Goal: Transaction & Acquisition: Purchase product/service

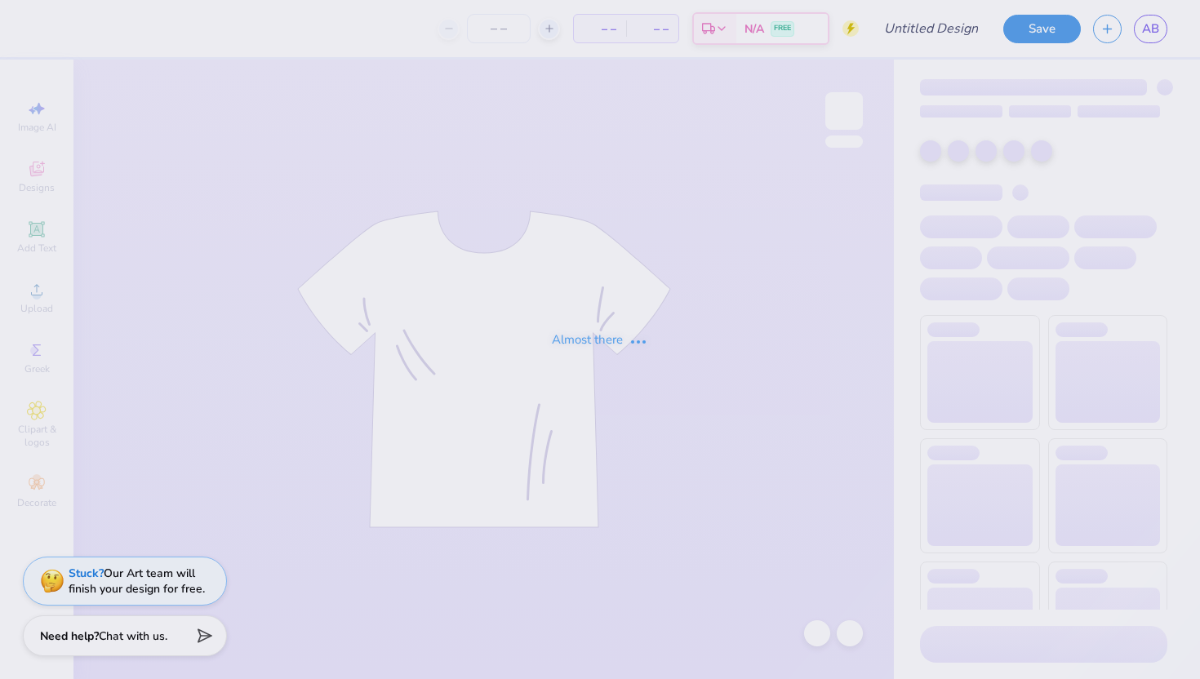
type input "[PERSON_NAME] : [GEOGRAPHIC_DATA][US_STATE]"
type input "50"
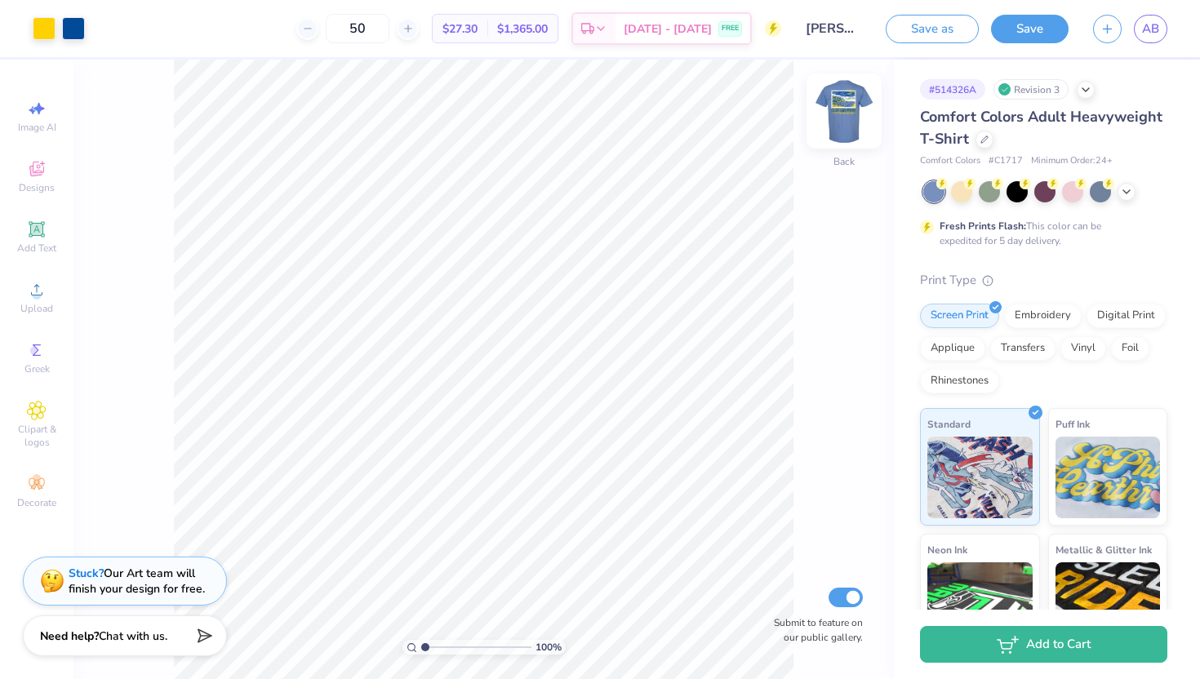
click at [845, 118] on img at bounding box center [843, 110] width 65 height 65
click at [846, 105] on img at bounding box center [843, 110] width 65 height 65
click at [843, 122] on img at bounding box center [843, 110] width 65 height 65
click at [46, 32] on div at bounding box center [44, 27] width 23 height 23
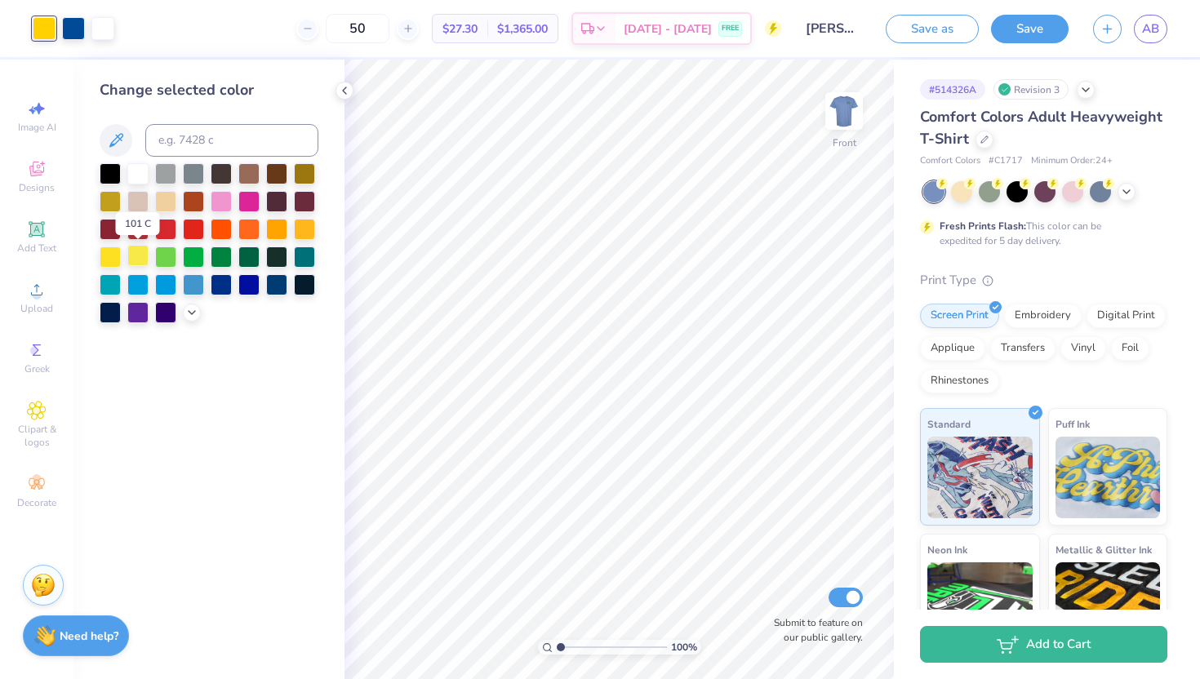
click at [140, 255] on div at bounding box center [137, 255] width 21 height 21
click at [167, 202] on div at bounding box center [165, 199] width 21 height 21
click at [117, 131] on icon at bounding box center [116, 141] width 20 height 20
click at [118, 140] on icon at bounding box center [116, 140] width 14 height 14
click at [118, 144] on icon at bounding box center [116, 141] width 20 height 20
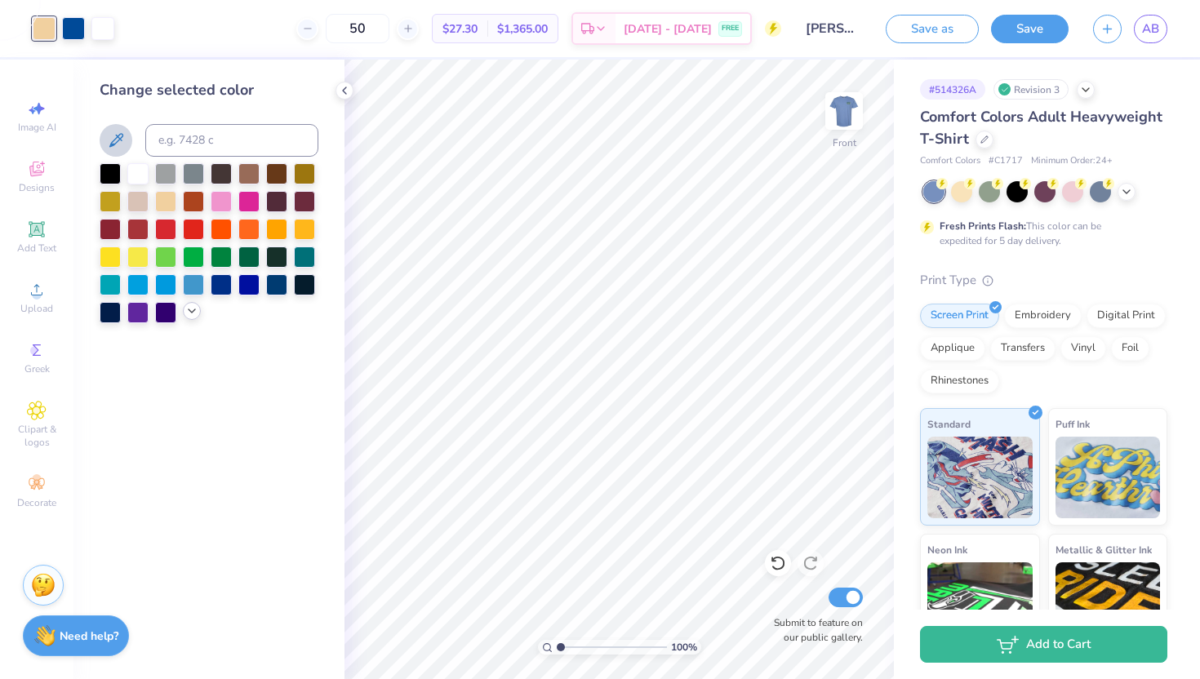
click at [185, 305] on icon at bounding box center [191, 310] width 13 height 13
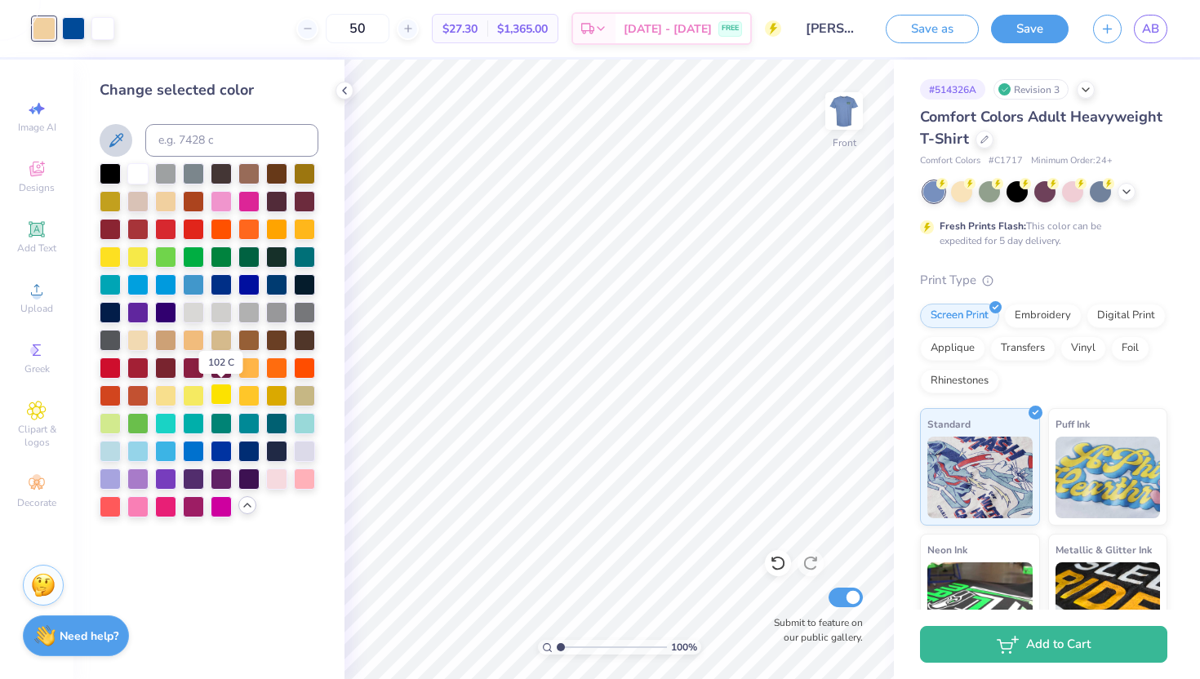
click at [217, 393] on div at bounding box center [221, 394] width 21 height 21
click at [130, 254] on div at bounding box center [137, 255] width 21 height 21
click at [282, 224] on div at bounding box center [276, 227] width 21 height 21
click at [313, 228] on div at bounding box center [304, 227] width 21 height 21
click at [118, 256] on div at bounding box center [110, 255] width 21 height 21
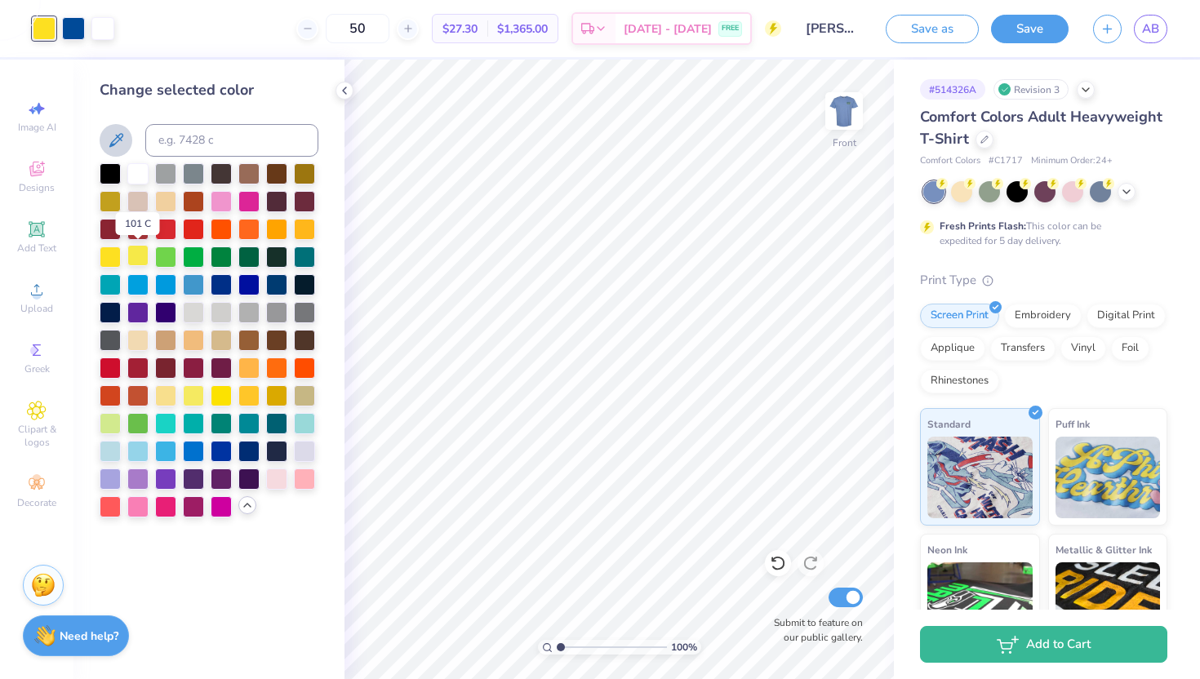
click at [140, 260] on div at bounding box center [137, 255] width 21 height 21
click at [137, 258] on div at bounding box center [137, 255] width 21 height 21
click at [166, 395] on div at bounding box center [165, 394] width 21 height 21
click at [172, 394] on div at bounding box center [165, 394] width 21 height 21
click at [190, 394] on div at bounding box center [193, 394] width 21 height 21
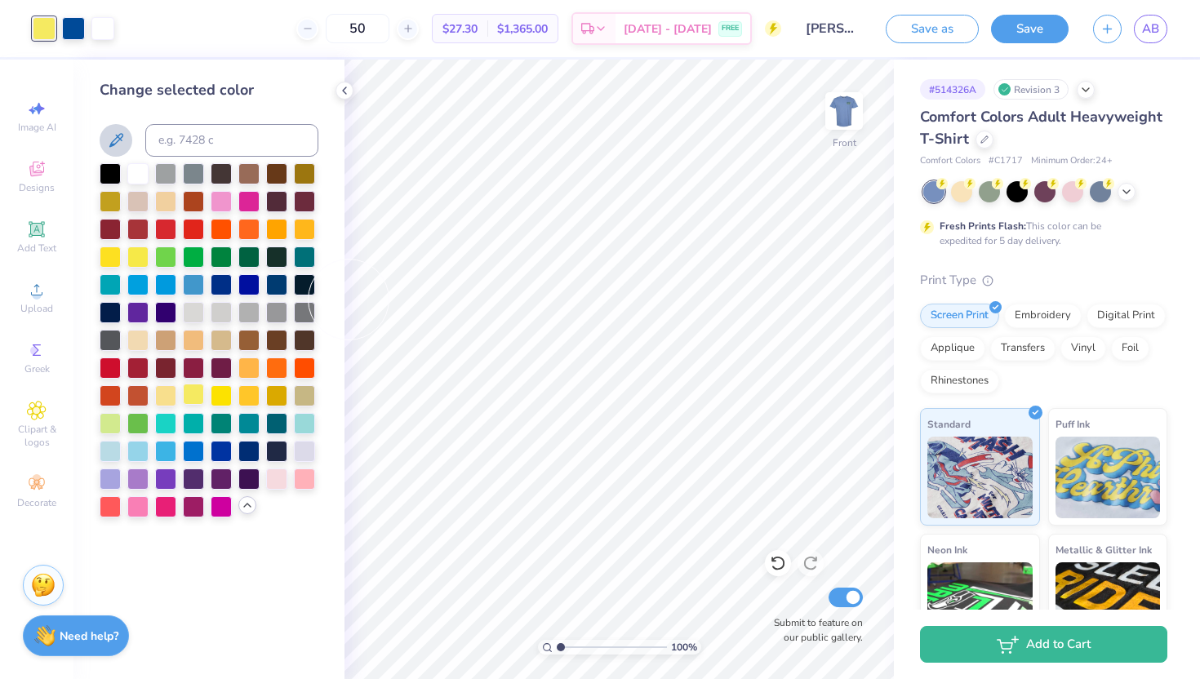
click at [189, 398] on div at bounding box center [193, 394] width 21 height 21
click at [173, 393] on div at bounding box center [165, 394] width 21 height 21
click at [220, 395] on div at bounding box center [221, 394] width 21 height 21
click at [253, 402] on div at bounding box center [248, 394] width 21 height 21
click at [253, 366] on div at bounding box center [248, 366] width 21 height 21
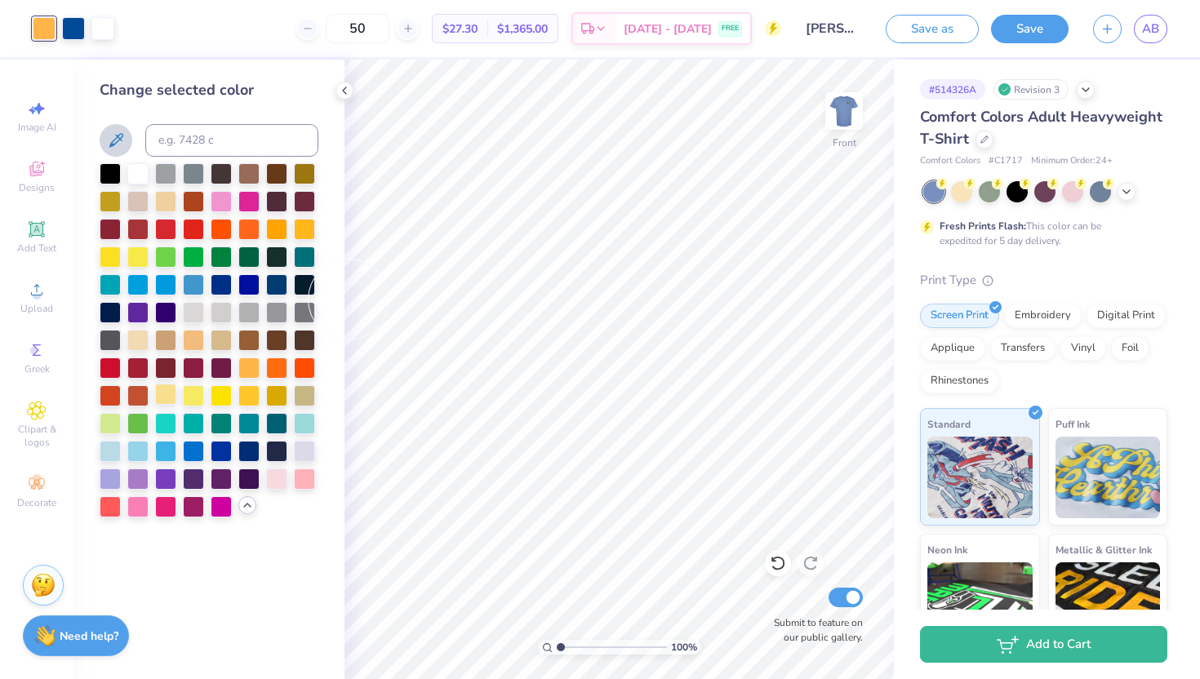
click at [170, 393] on div at bounding box center [165, 394] width 21 height 21
click at [136, 248] on div at bounding box center [137, 255] width 21 height 21
click at [771, 562] on icon at bounding box center [778, 563] width 16 height 16
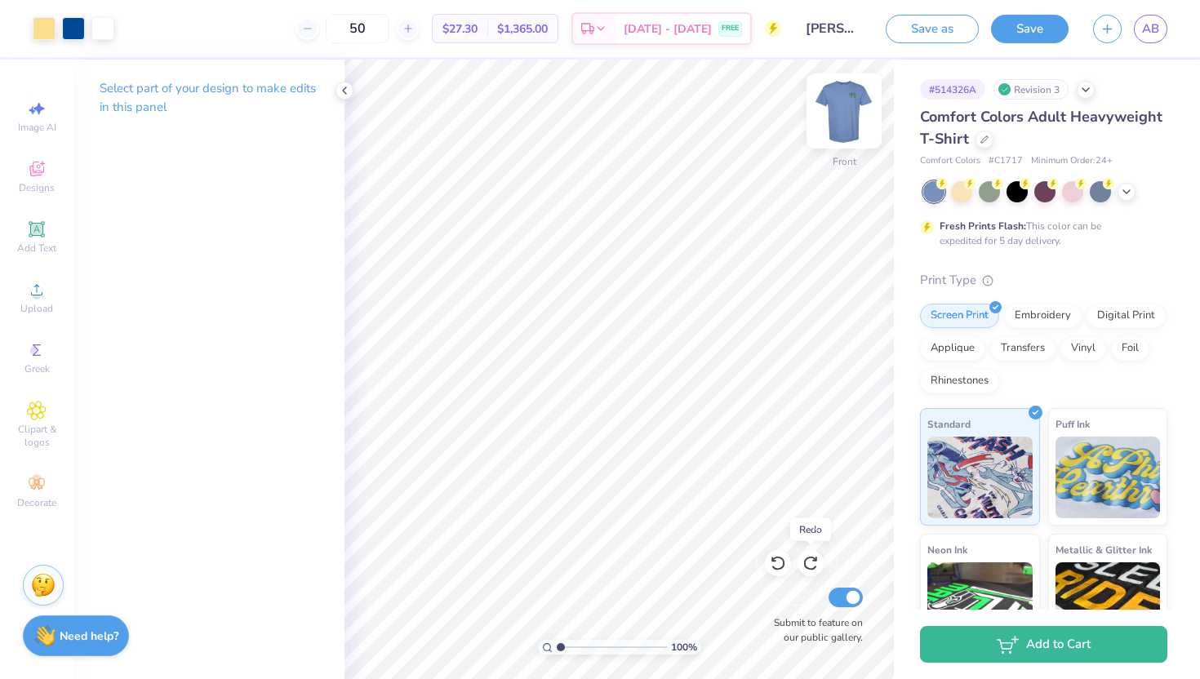
click at [815, 563] on icon at bounding box center [810, 563] width 16 height 16
click at [860, 115] on div at bounding box center [843, 110] width 75 height 75
click at [855, 105] on img at bounding box center [843, 110] width 65 height 65
click at [854, 118] on img at bounding box center [843, 110] width 65 height 65
